Goal: Task Accomplishment & Management: Manage account settings

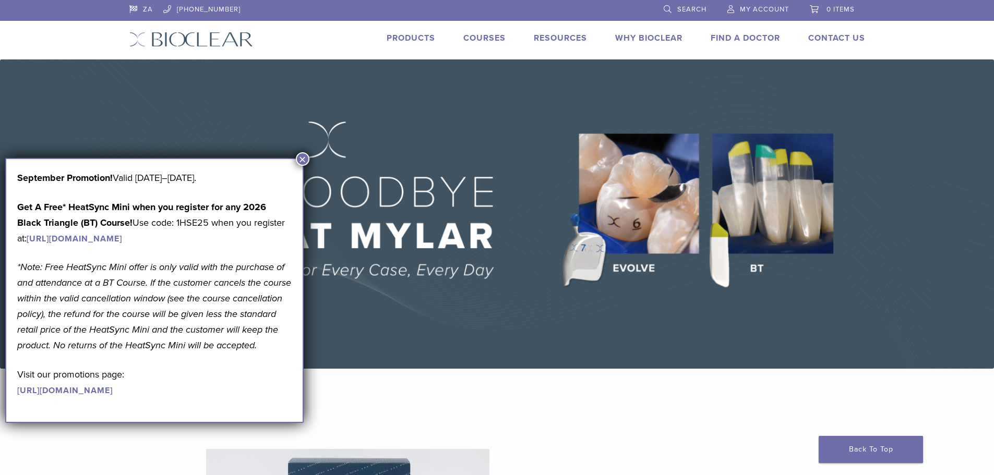
click at [778, 7] on span "My Account" at bounding box center [764, 9] width 49 height 8
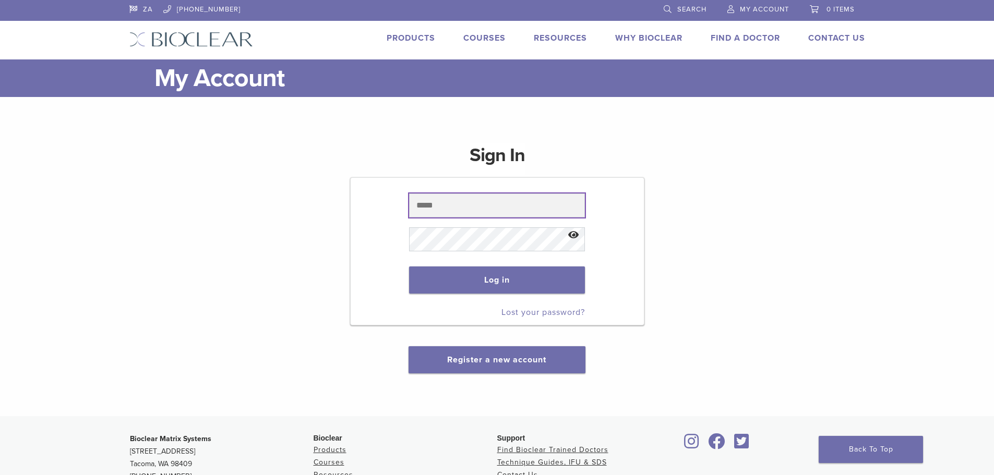
click at [427, 202] on input "text" at bounding box center [497, 206] width 176 height 24
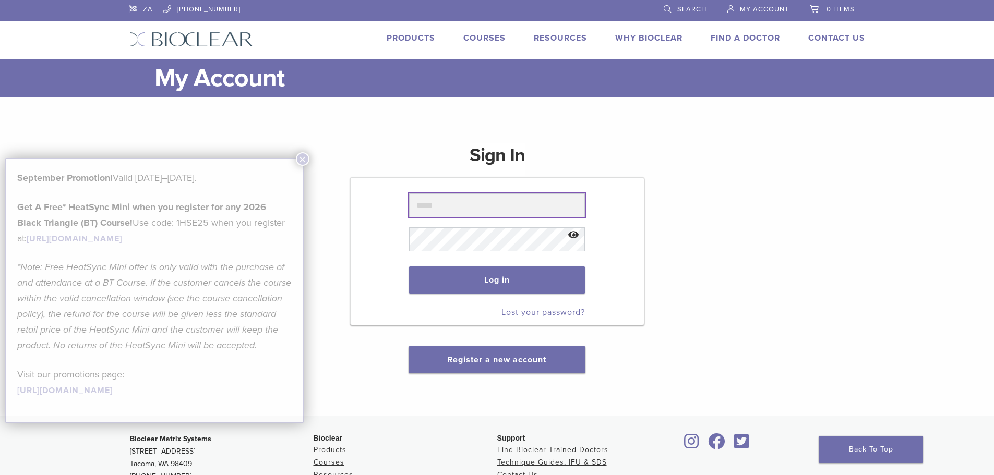
type input "**********"
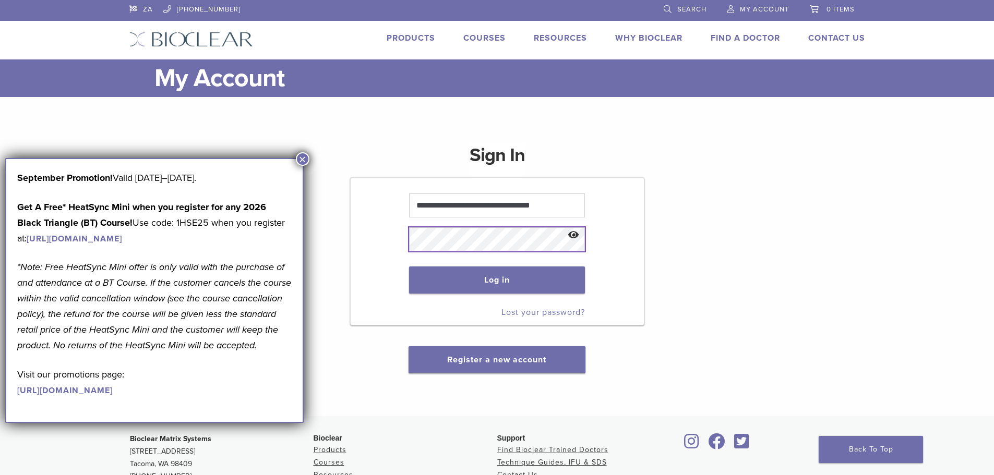
click at [409, 267] on button "Log in" at bounding box center [497, 280] width 176 height 27
click at [305, 157] on button "×" at bounding box center [303, 159] width 14 height 14
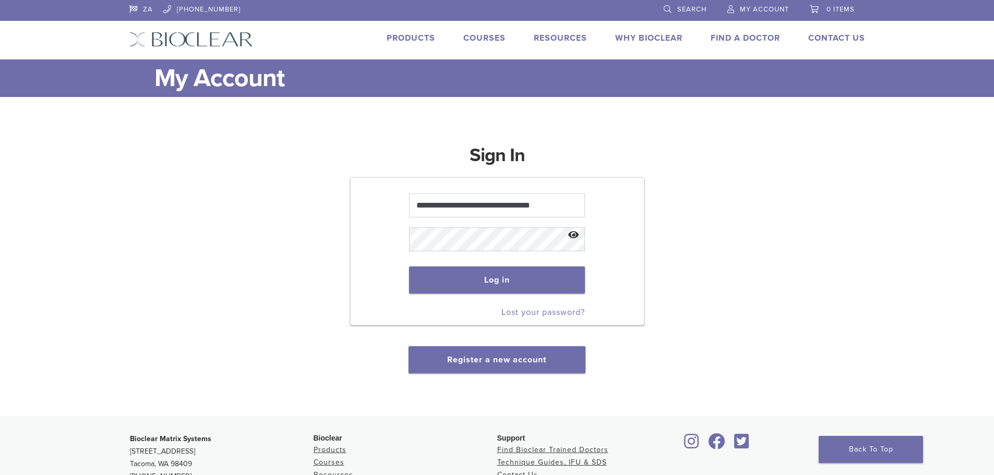
click at [572, 232] on button "Show password" at bounding box center [573, 235] width 22 height 27
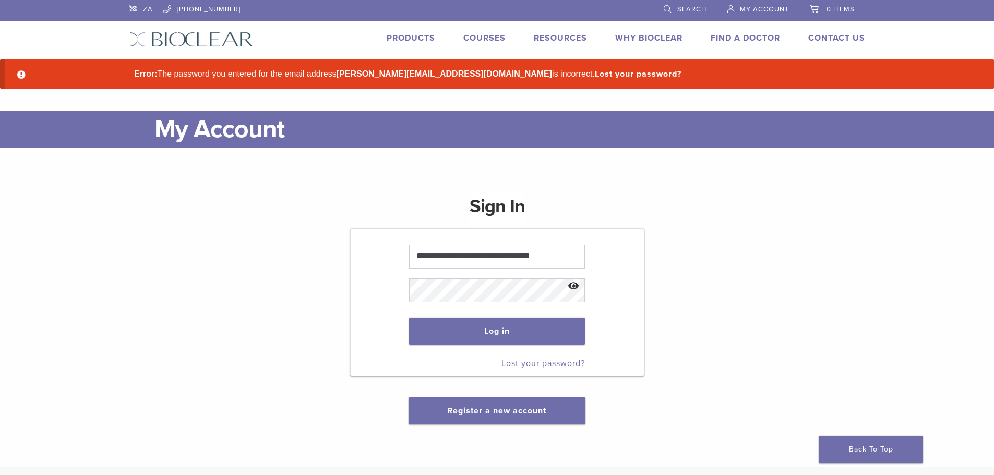
click at [571, 289] on button "Show password" at bounding box center [573, 286] width 22 height 27
click at [503, 325] on button "Log in" at bounding box center [497, 331] width 176 height 27
click at [330, 282] on div "**********" at bounding box center [496, 303] width 735 height 243
click at [409, 318] on button "Log in" at bounding box center [497, 331] width 176 height 27
click at [508, 339] on button "Log in" at bounding box center [497, 331] width 176 height 27
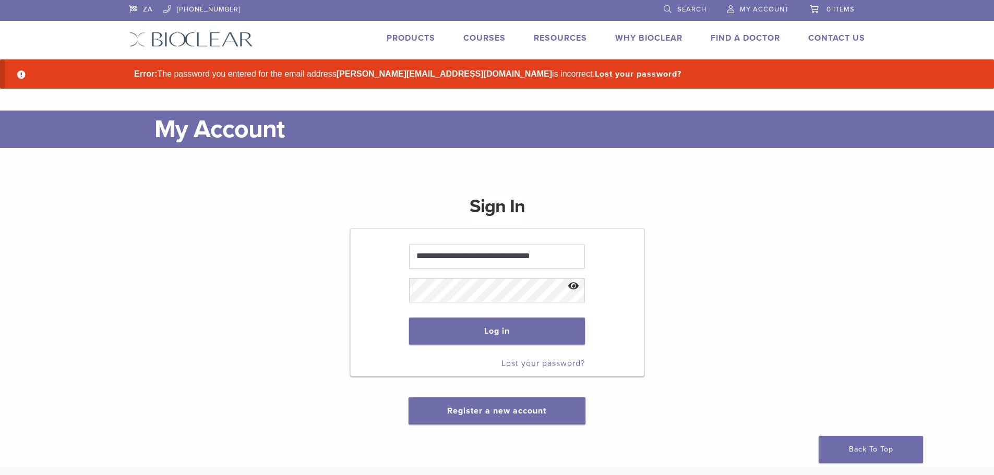
click at [574, 287] on button "Show password" at bounding box center [573, 286] width 22 height 27
click at [409, 318] on button "Log in" at bounding box center [497, 331] width 176 height 27
click at [479, 329] on button "Log in" at bounding box center [497, 331] width 176 height 27
click at [579, 286] on button "Show password" at bounding box center [573, 286] width 22 height 27
click at [580, 286] on button "Show password" at bounding box center [573, 286] width 22 height 27
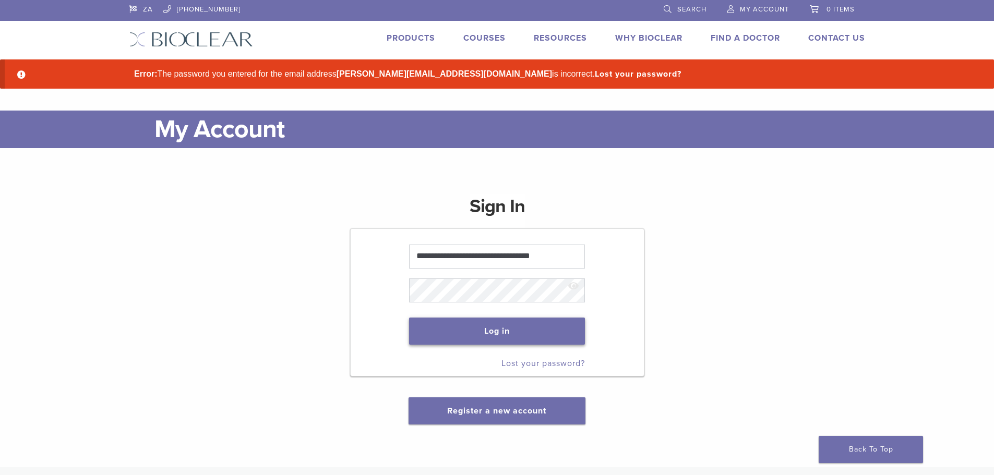
click at [546, 323] on button "Log in" at bounding box center [497, 331] width 176 height 27
click at [548, 332] on button "Log in" at bounding box center [497, 331] width 176 height 27
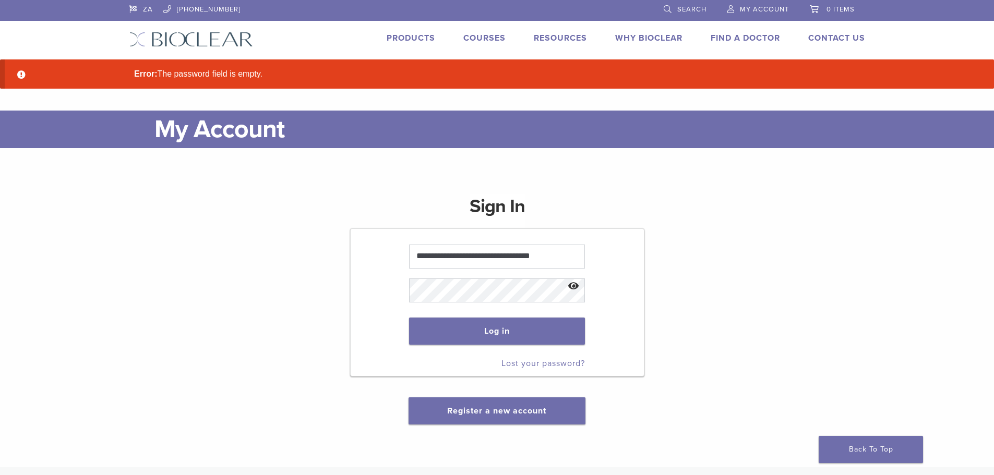
click at [573, 290] on button "Show password" at bounding box center [573, 286] width 22 height 27
click at [409, 318] on button "Log in" at bounding box center [497, 331] width 176 height 27
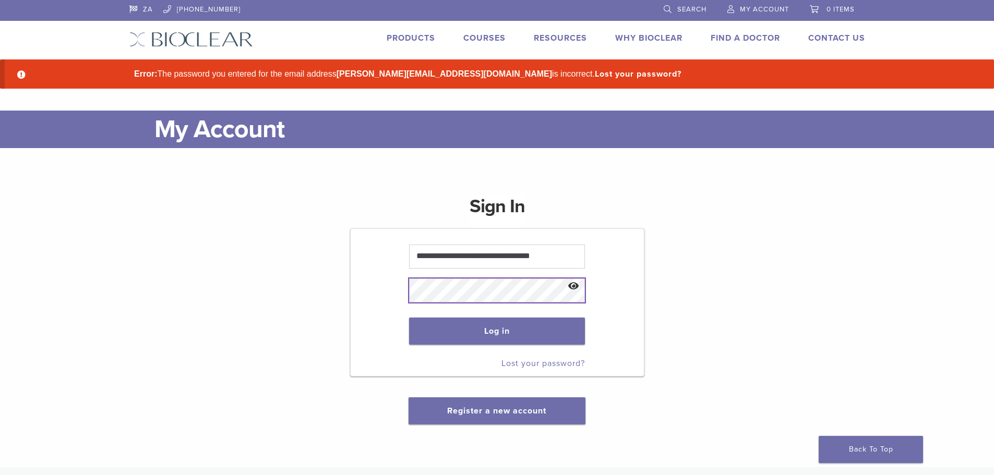
click at [409, 318] on button "Log in" at bounding box center [497, 331] width 176 height 27
click at [575, 285] on button "Show password" at bounding box center [573, 286] width 22 height 27
click at [495, 328] on button "Log in" at bounding box center [497, 331] width 176 height 27
click at [409, 318] on button "Log in" at bounding box center [497, 331] width 176 height 27
click at [577, 286] on button "Show password" at bounding box center [573, 286] width 22 height 27
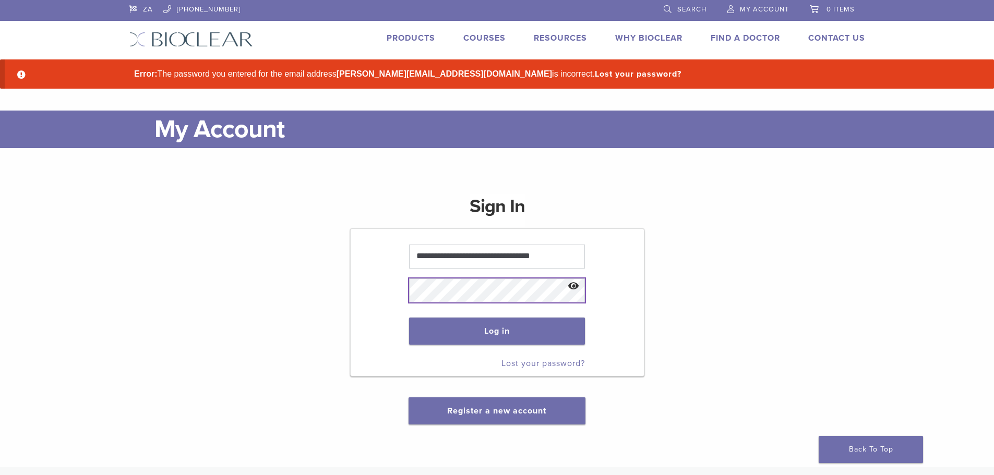
click at [409, 318] on button "Log in" at bounding box center [497, 331] width 176 height 27
